Goal: Task Accomplishment & Management: Use online tool/utility

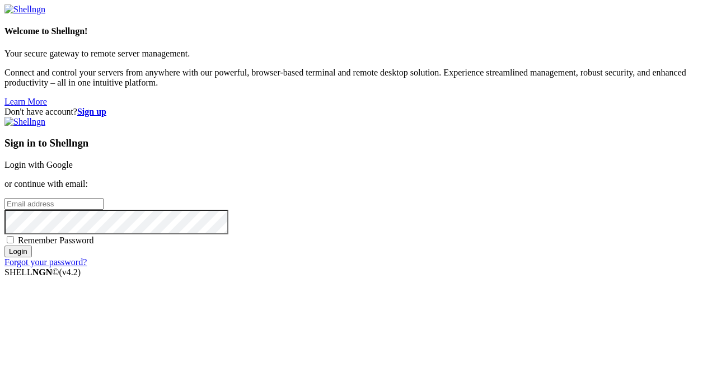
click at [73, 160] on link "Login with Google" at bounding box center [38, 165] width 68 height 10
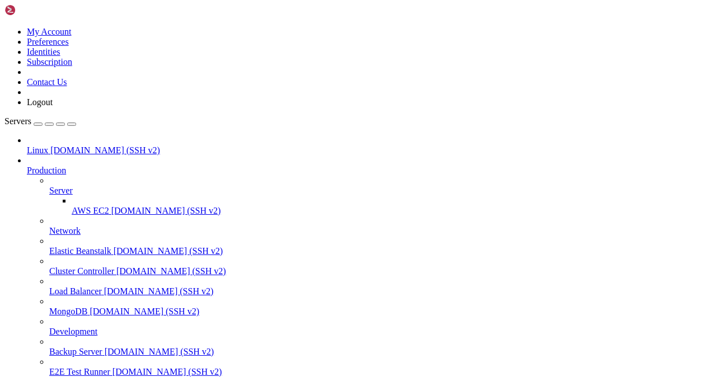
drag, startPoint x: 189, startPoint y: 32, endPoint x: 176, endPoint y: 34, distance: 12.9
type input "/home/techmoon"
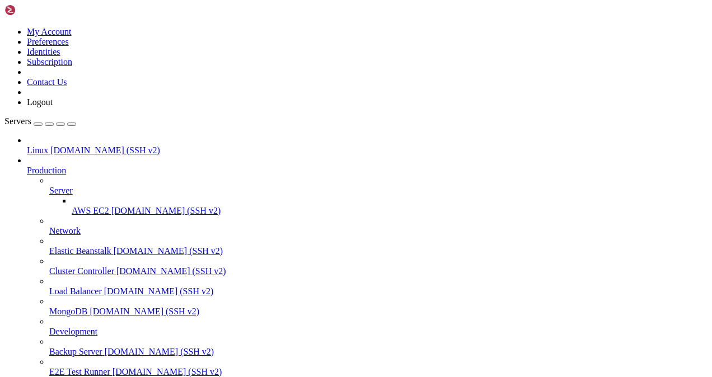
drag, startPoint x: 211, startPoint y: 53, endPoint x: 238, endPoint y: 124, distance: 76.2
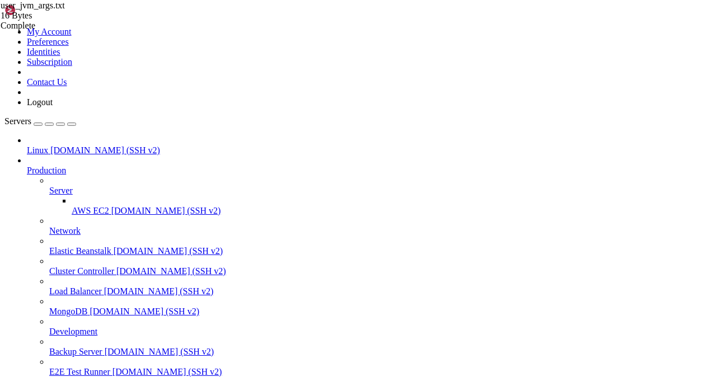
scroll to position [0, 3]
type textarea "-Xmx15G -Xms15G"
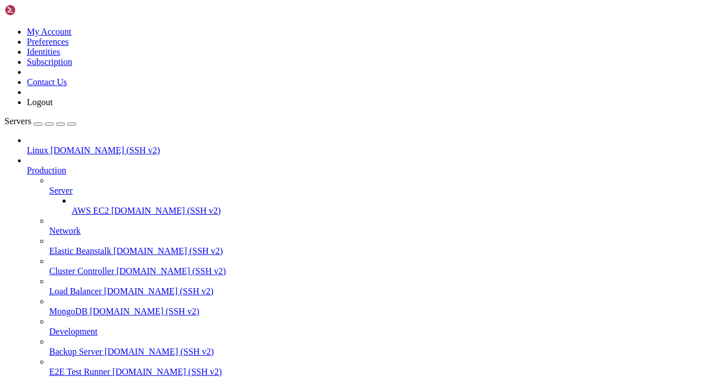
drag, startPoint x: 213, startPoint y: 840, endPoint x: 262, endPoint y: 855, distance: 51.5
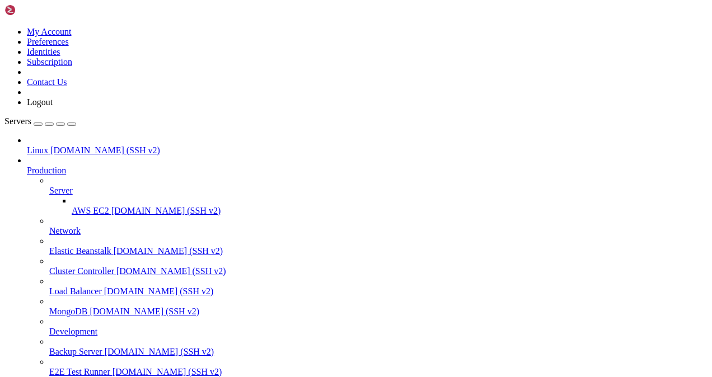
scroll to position [3633, 0]
drag, startPoint x: 224, startPoint y: 888, endPoint x: 364, endPoint y: 921, distance: 143.6
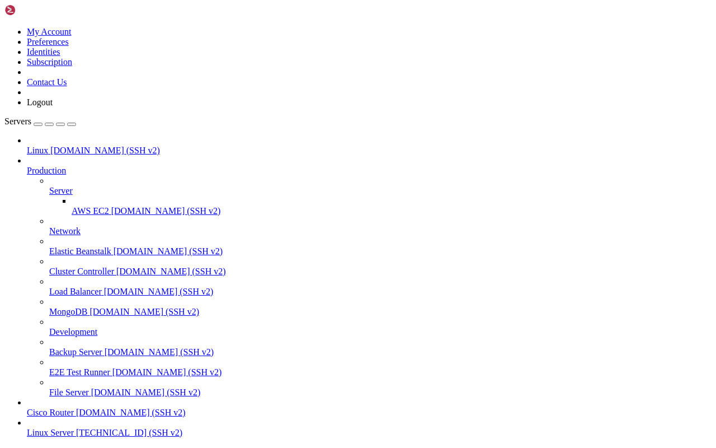
scroll to position [64272, 0]
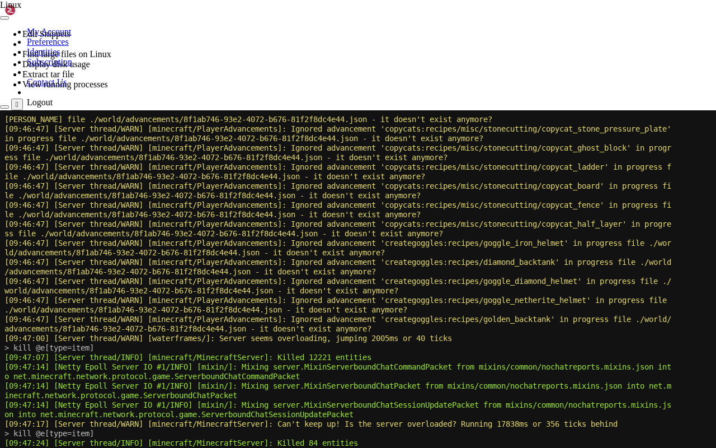
click at [363, 110] on div at bounding box center [358, 110] width 716 height 0
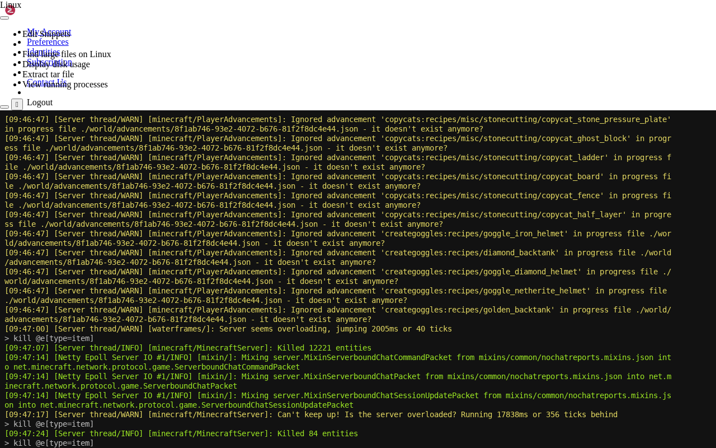
scroll to position [64282, 0]
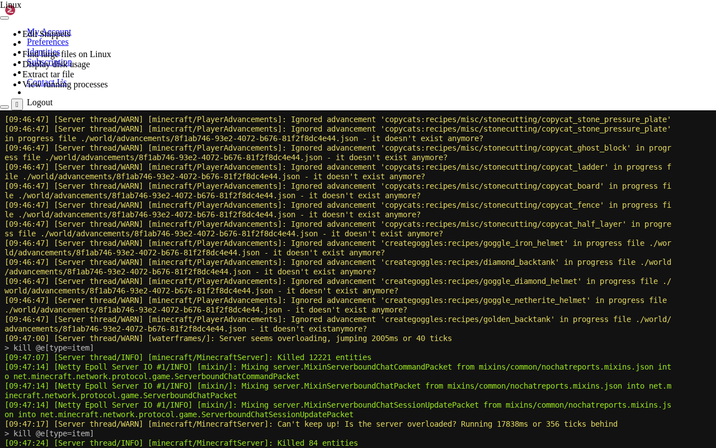
click at [0, 110] on icon at bounding box center [0, 110] width 0 height 0
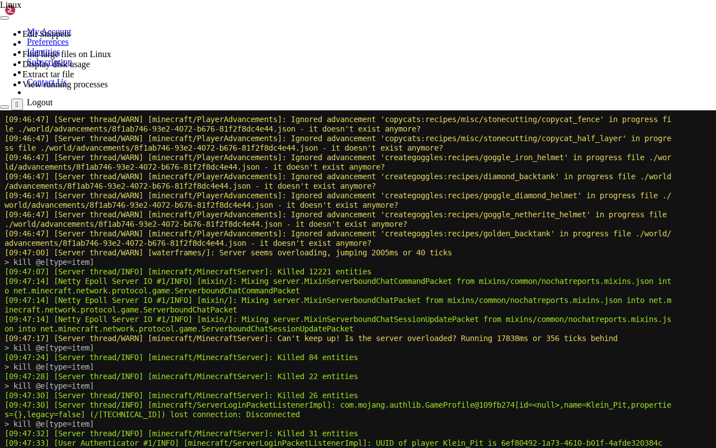
scroll to position [64377, 0]
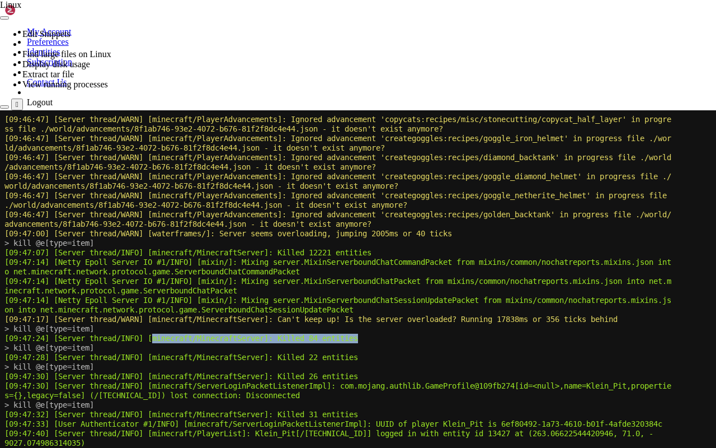
drag, startPoint x: 383, startPoint y: 338, endPoint x: 153, endPoint y: 335, distance: 229.4
click at [157, 337] on x-row "[09:47:24] [Server thread/INFO] [minecraft/MinecraftServer]: Killed 84 entities" at bounding box center [357, 338] width 706 height 10
click at [449, 356] on x-row "[09:47:28] [Server thread/INFO] [minecraft/MinecraftServer]: Killed 22 entities" at bounding box center [357, 357] width 706 height 10
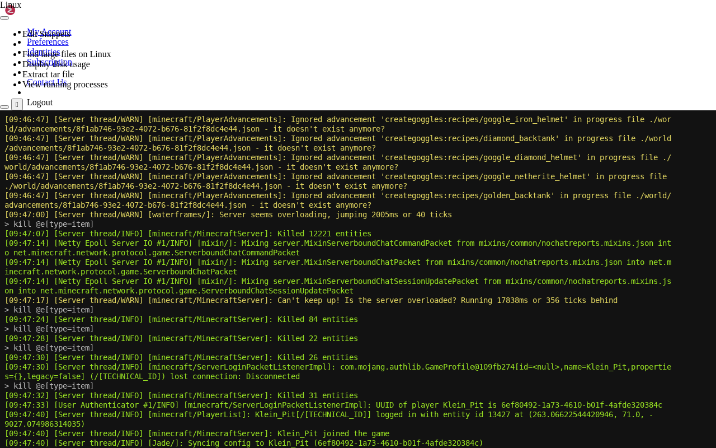
scroll to position [64415, 0]
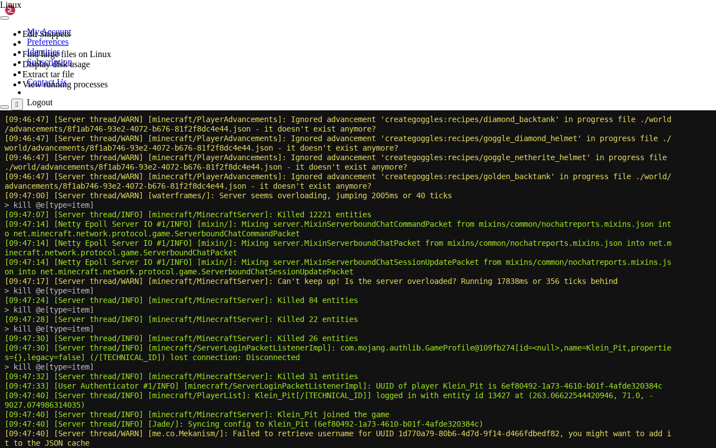
click at [353, 116] on span "[09:46:47] [Server thread/WARN] [minecraft/PlayerAdvancements]: Ignored advance…" at bounding box center [337, 119] width 667 height 9
click at [0, 110] on icon at bounding box center [0, 110] width 0 height 0
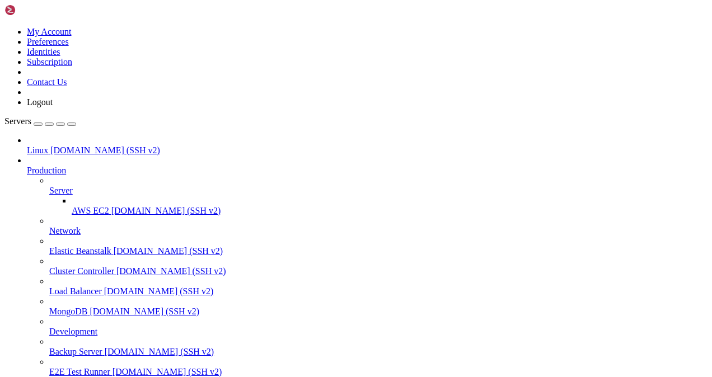
scroll to position [64643, 0]
